Goal: Find specific page/section: Find specific page/section

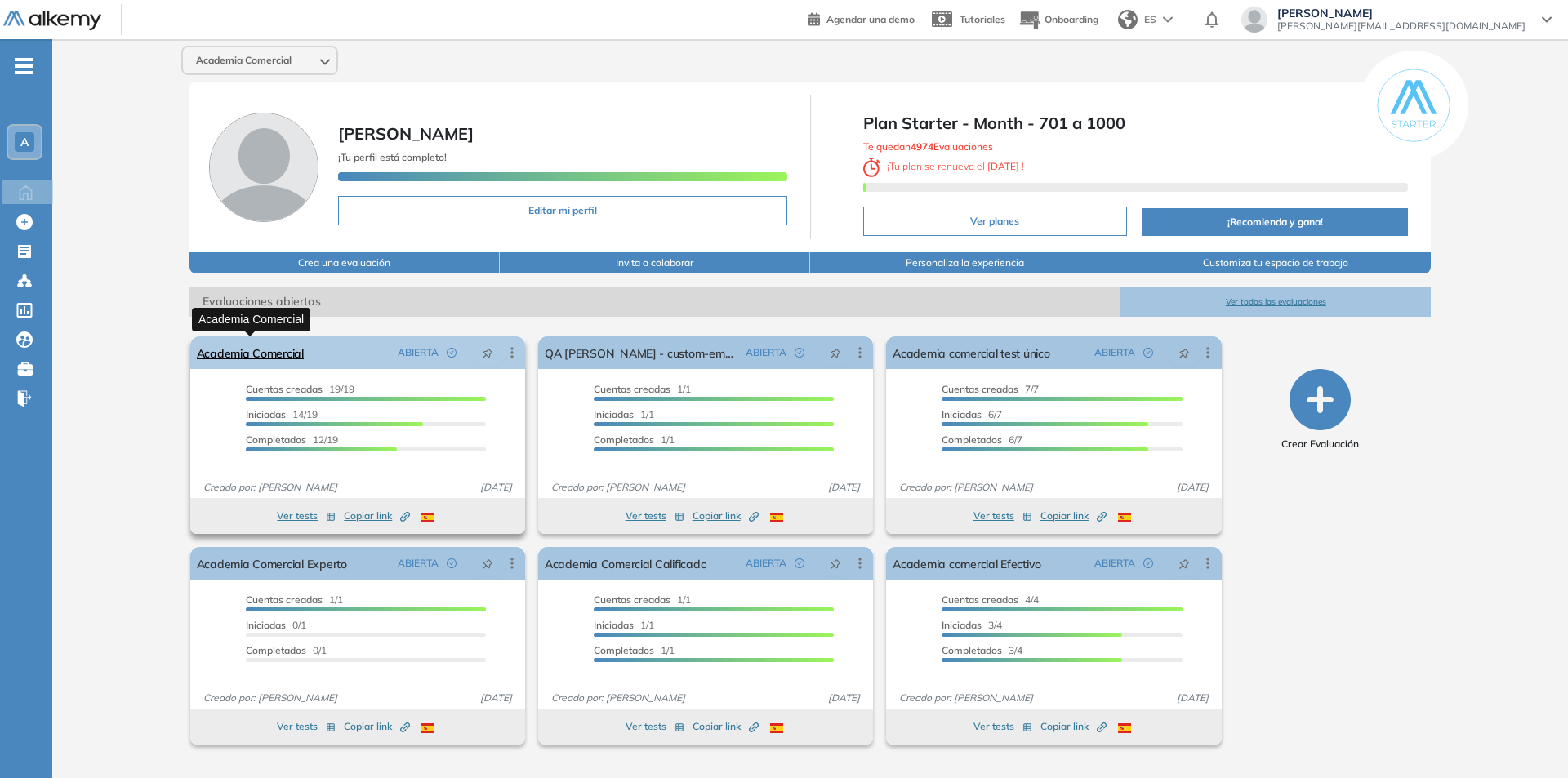
click at [238, 353] on link "Academia Comercial" at bounding box center [250, 353] width 107 height 33
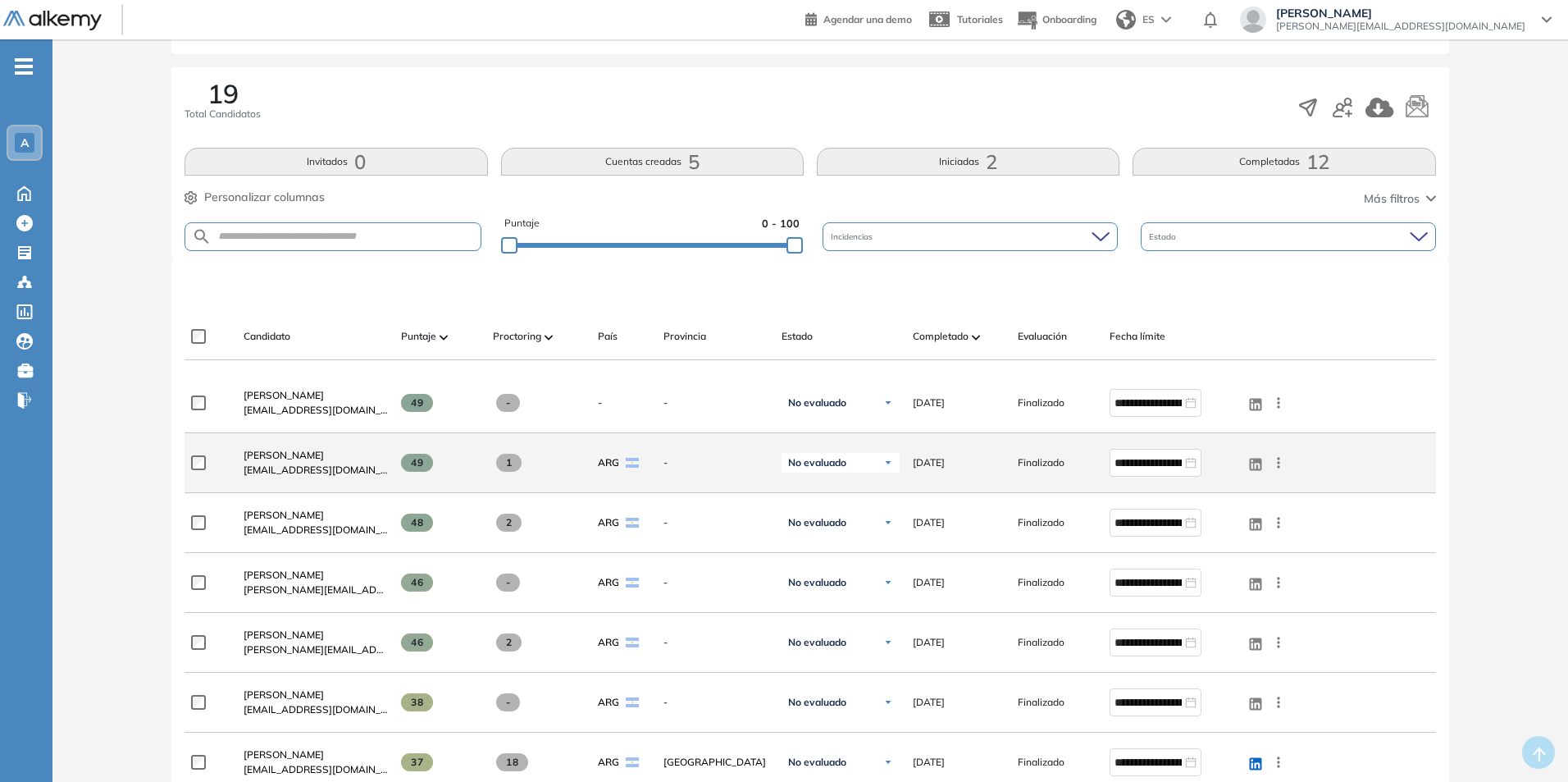
scroll to position [246, 0]
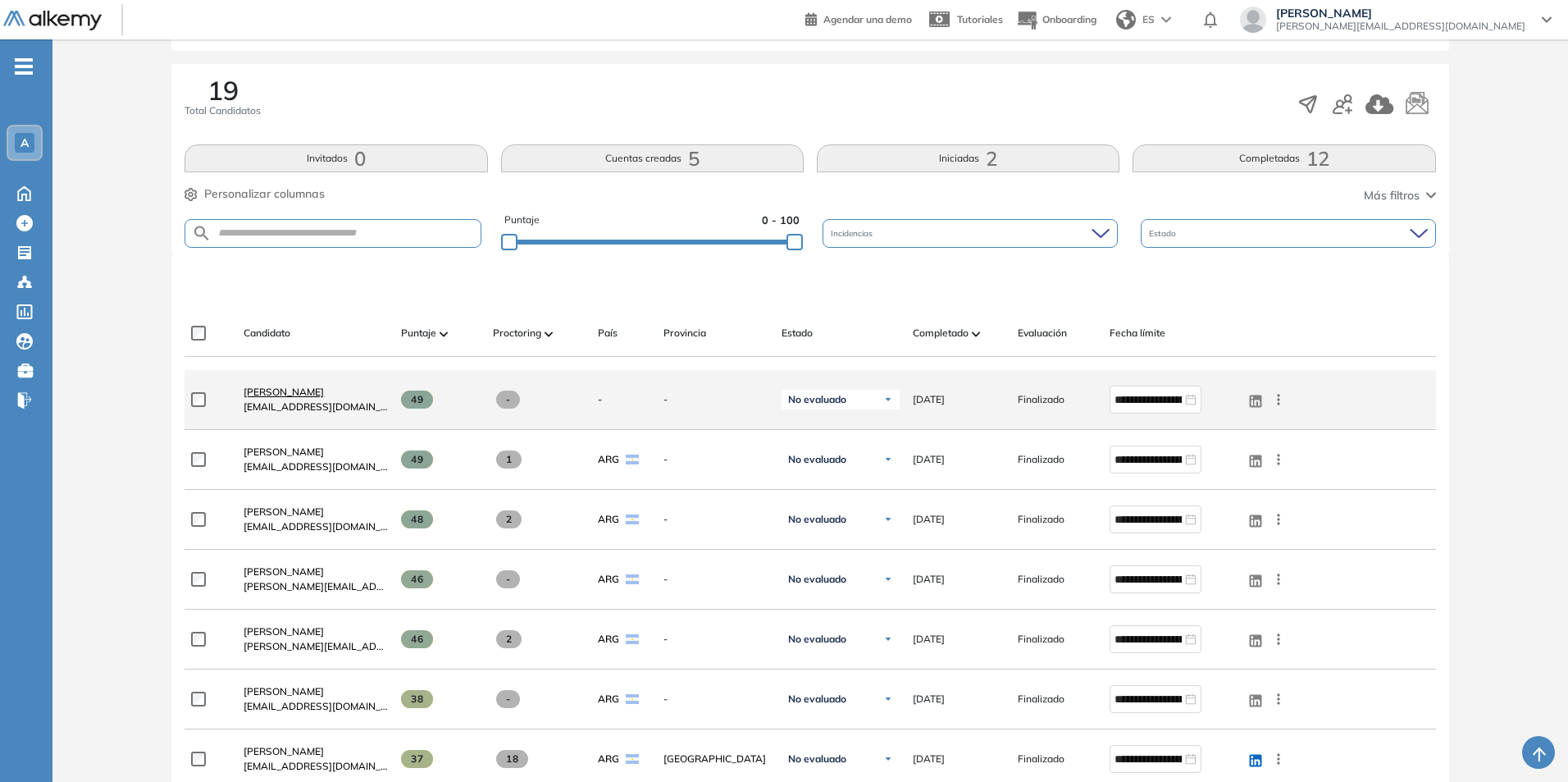
click at [260, 395] on span "[PERSON_NAME]" at bounding box center [283, 392] width 80 height 13
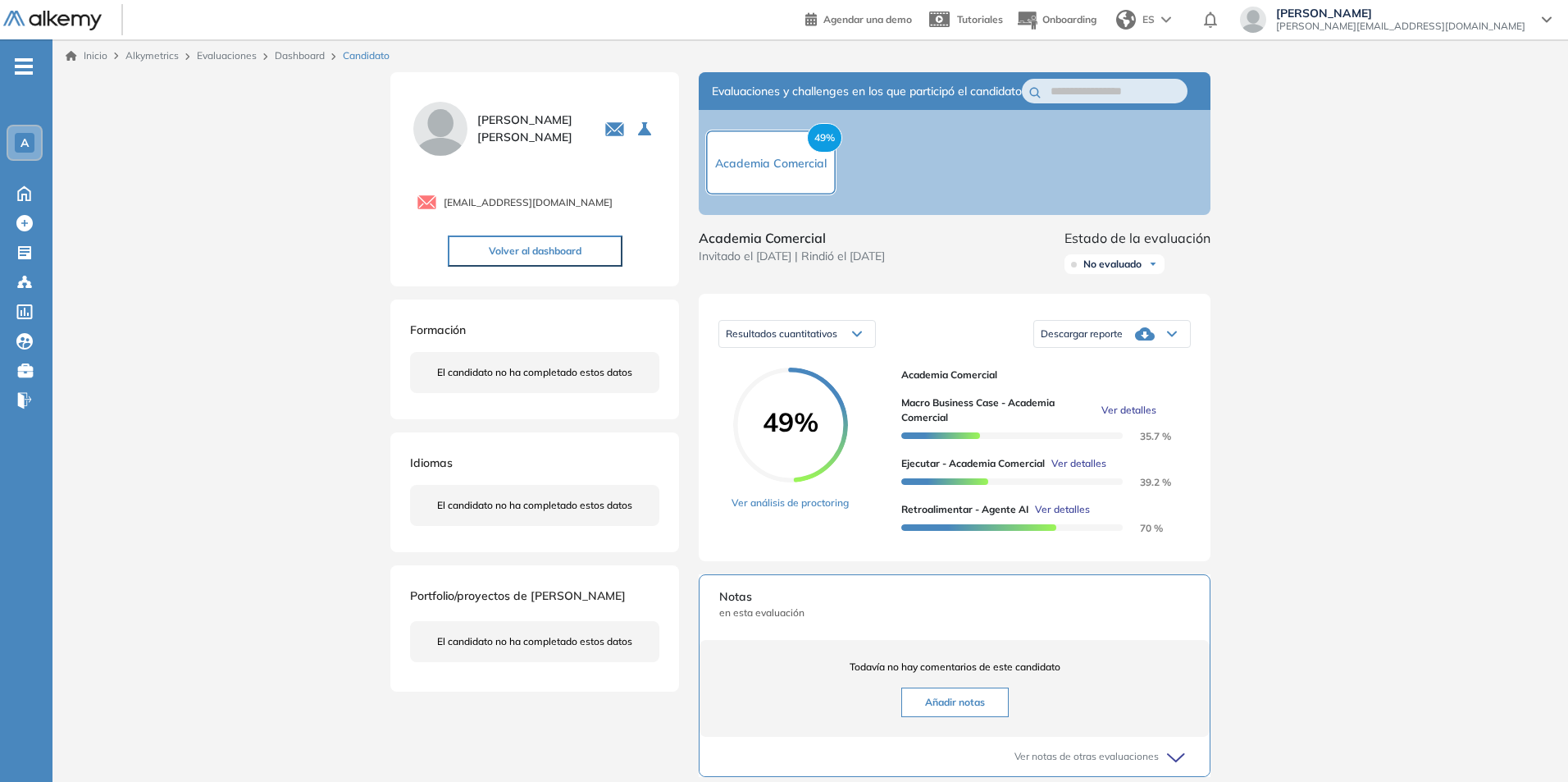
click at [18, 136] on div "A" at bounding box center [24, 143] width 20 height 20
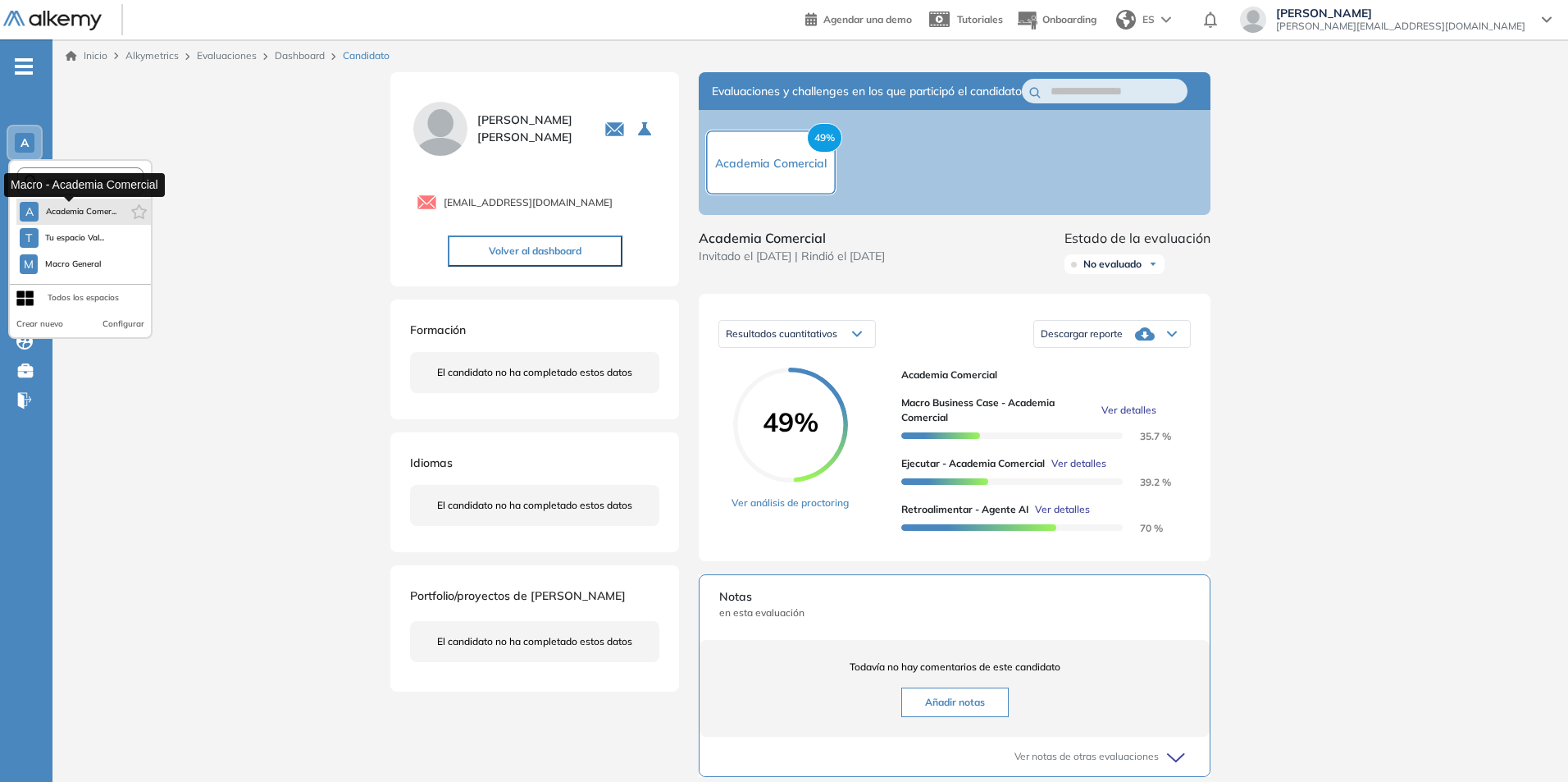
click at [63, 208] on span "Academia Comer..." at bounding box center [80, 211] width 71 height 13
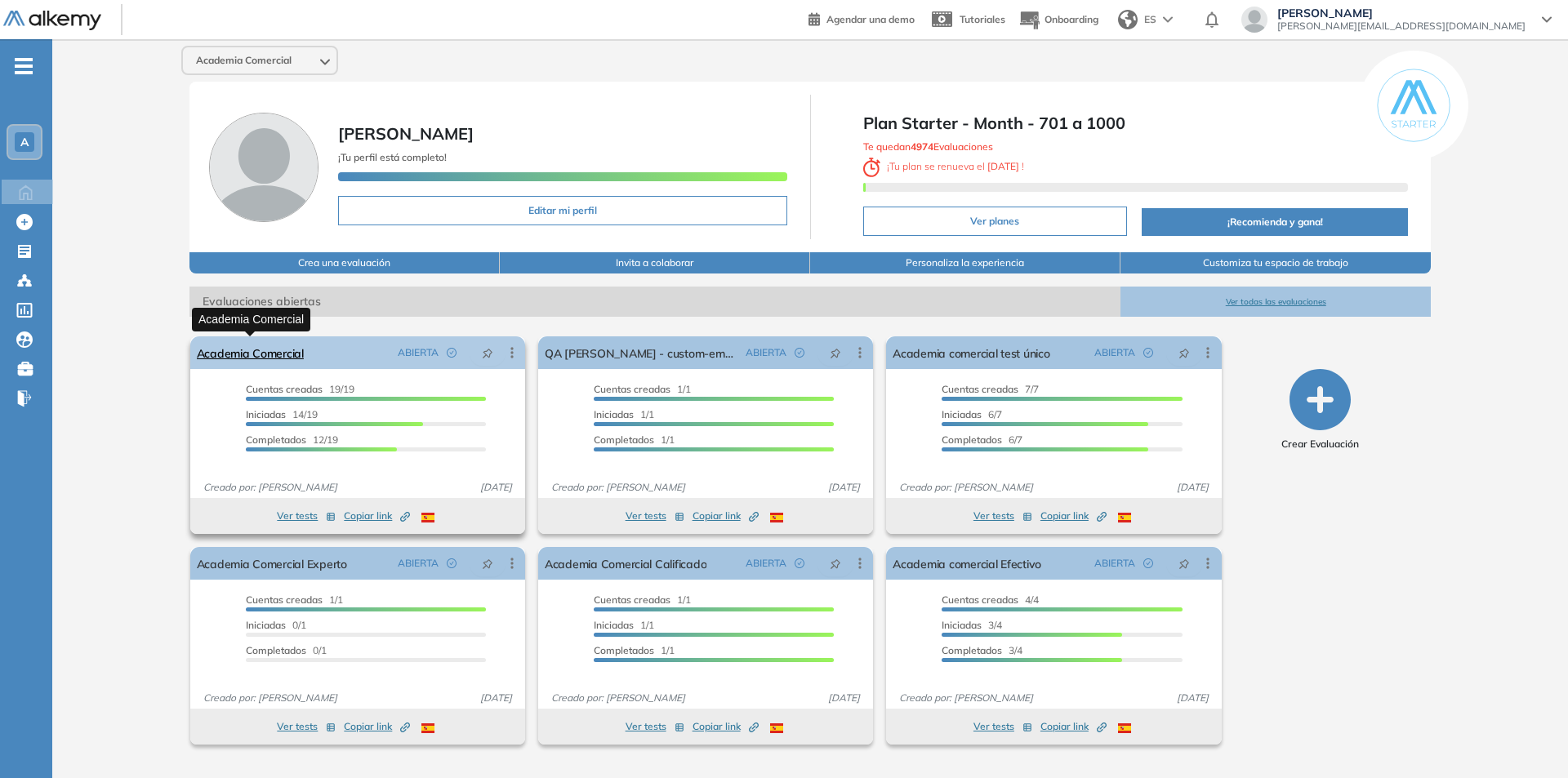
click at [258, 350] on link "Academia Comercial" at bounding box center [250, 353] width 107 height 33
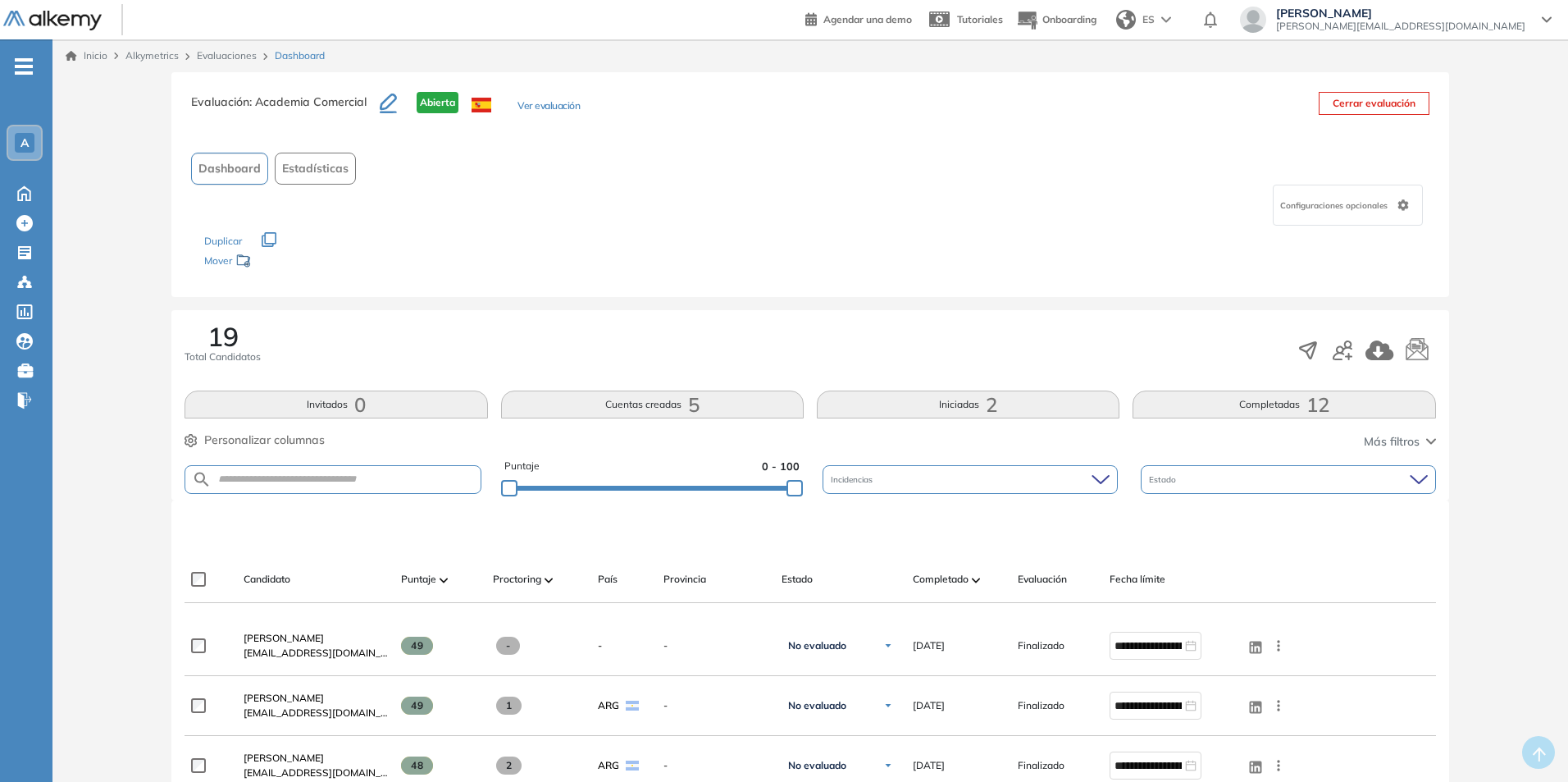
click at [1280, 406] on button "Completadas 12" at bounding box center [1284, 405] width 303 height 28
